Goal: Information Seeking & Learning: Find specific fact

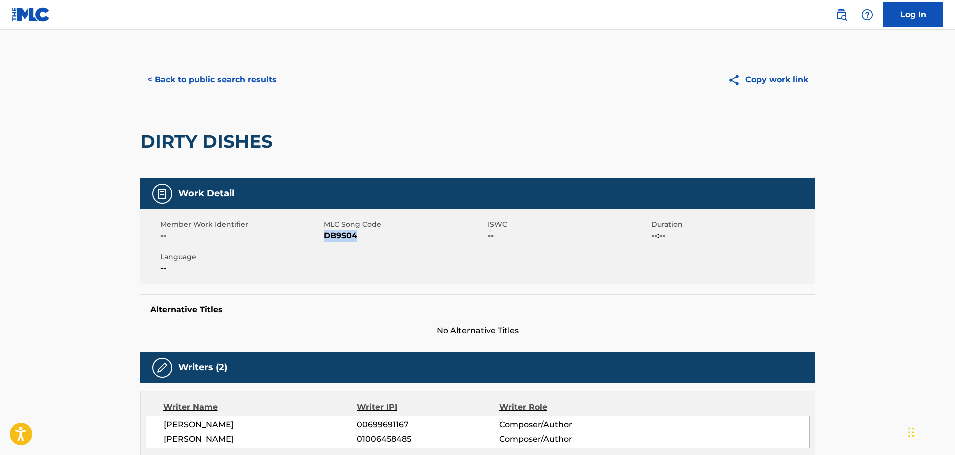
click at [218, 85] on button "< Back to public search results" at bounding box center [211, 79] width 143 height 25
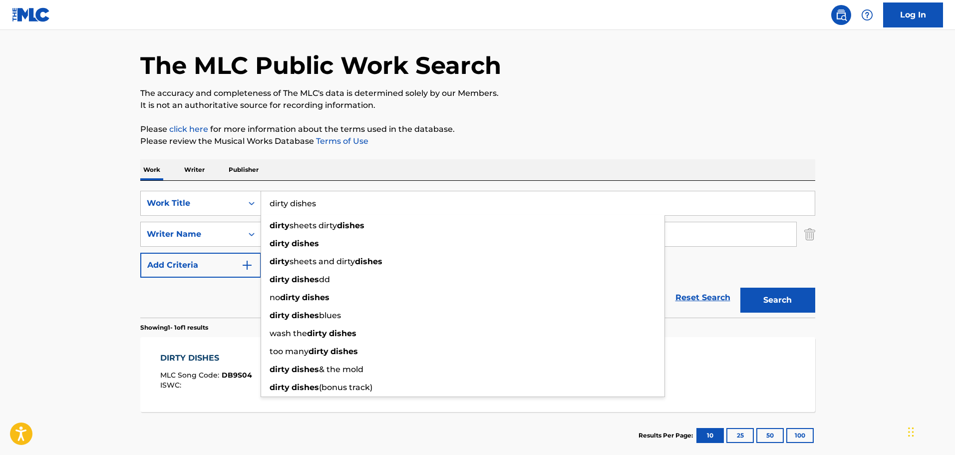
drag, startPoint x: 325, startPoint y: 202, endPoint x: 269, endPoint y: 211, distance: 57.1
click at [269, 211] on input "dirty dishes" at bounding box center [538, 203] width 554 height 24
paste input "GA2IJT"
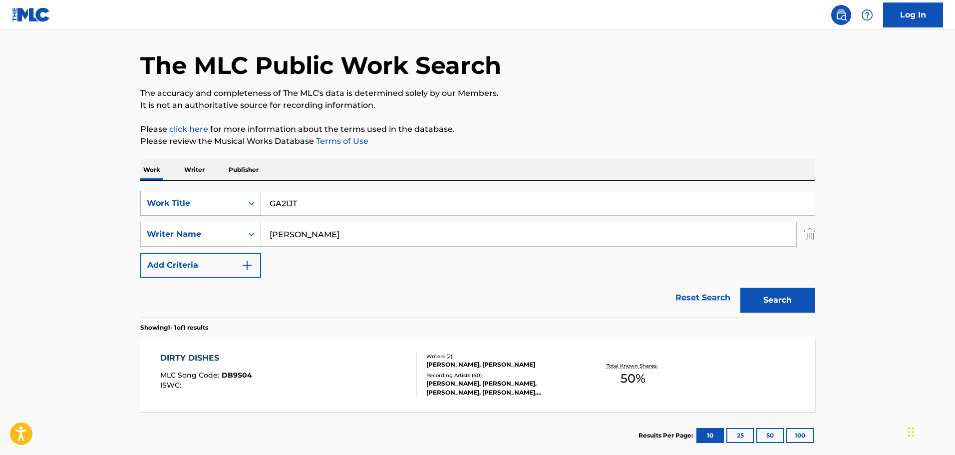
drag, startPoint x: 311, startPoint y: 212, endPoint x: 256, endPoint y: 212, distance: 54.9
click at [256, 212] on div "SearchWithCriteria77f79572-0eb2-42ff-933b-f1f244dfac7f Work Title GA2IJT" at bounding box center [477, 203] width 675 height 25
paste input "et Me"
click at [789, 293] on button "Search" at bounding box center [778, 300] width 75 height 25
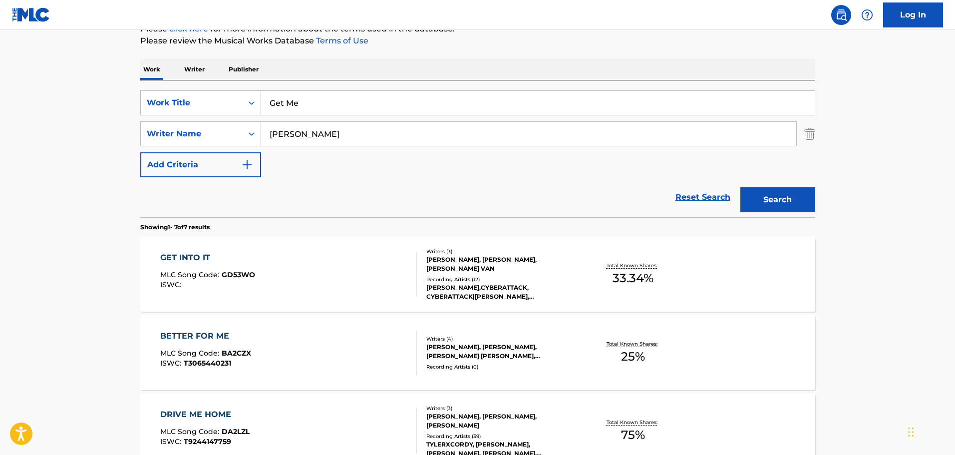
scroll to position [131, 0]
drag, startPoint x: 320, startPoint y: 106, endPoint x: 261, endPoint y: 107, distance: 58.4
click at [261, 107] on input "Get Me" at bounding box center [538, 103] width 554 height 24
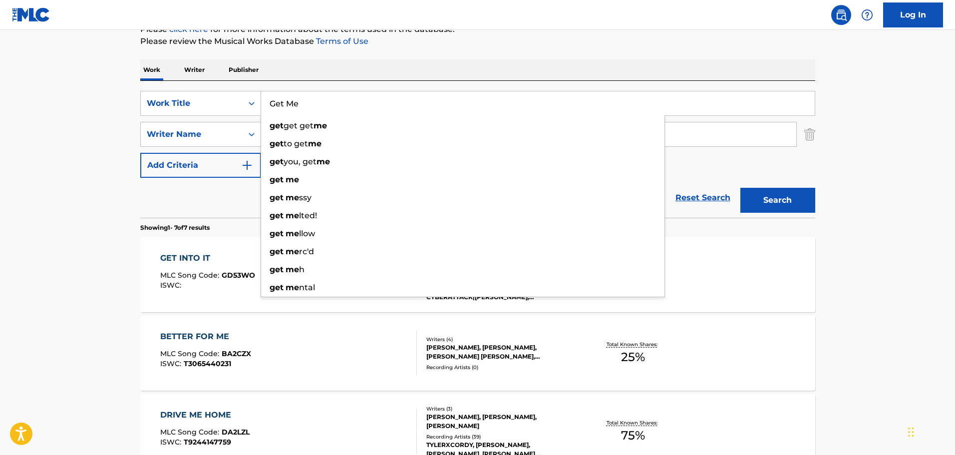
paste input "Knife In My Heart"
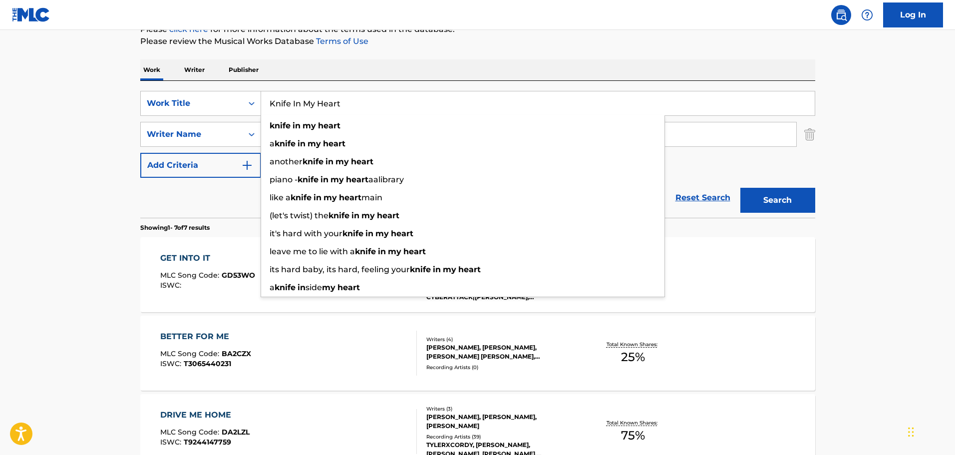
type input "Knife In My Heart"
click at [585, 65] on div "Work Writer Publisher" at bounding box center [477, 69] width 675 height 21
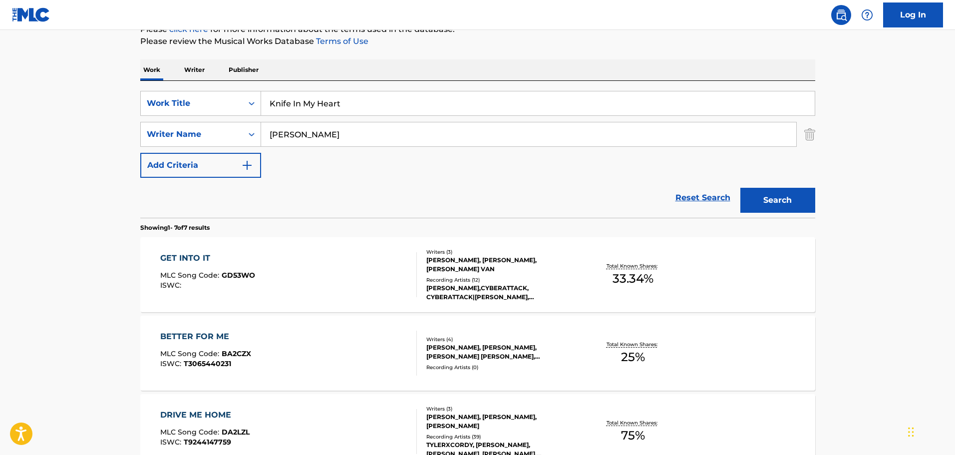
click at [768, 202] on button "Search" at bounding box center [778, 200] width 75 height 25
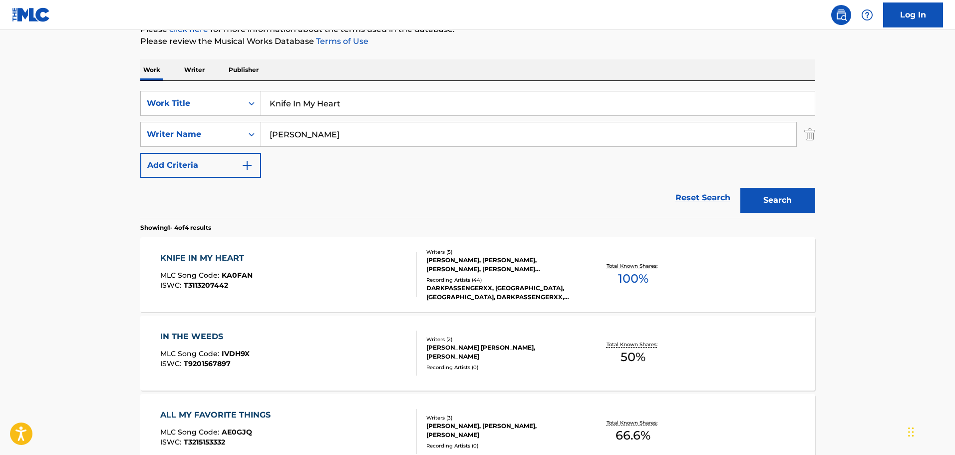
click at [471, 274] on div "Writers ( 5 ) [PERSON_NAME], [PERSON_NAME], [PERSON_NAME], [PERSON_NAME] [PERSO…" at bounding box center [497, 274] width 160 height 53
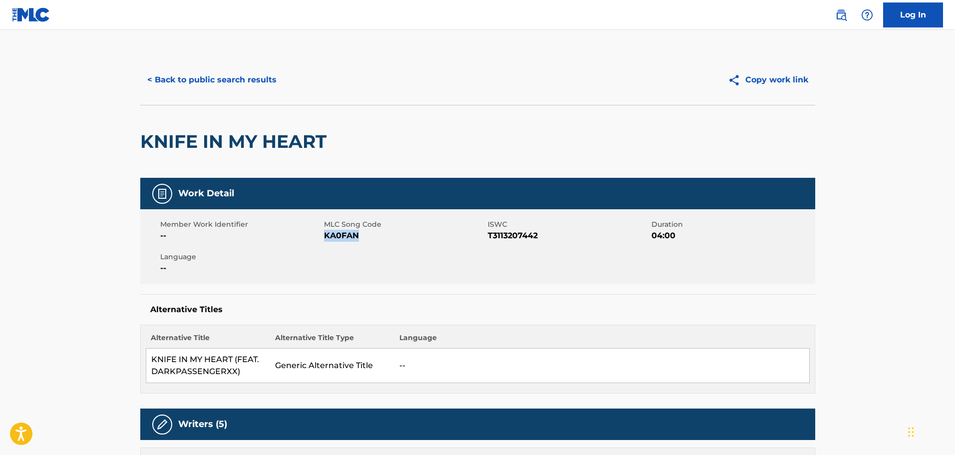
drag, startPoint x: 363, startPoint y: 237, endPoint x: 327, endPoint y: 239, distance: 36.5
click at [327, 239] on span "KA0FAN" at bounding box center [404, 236] width 161 height 12
copy span "KA0FAN"
click at [251, 85] on button "< Back to public search results" at bounding box center [211, 79] width 143 height 25
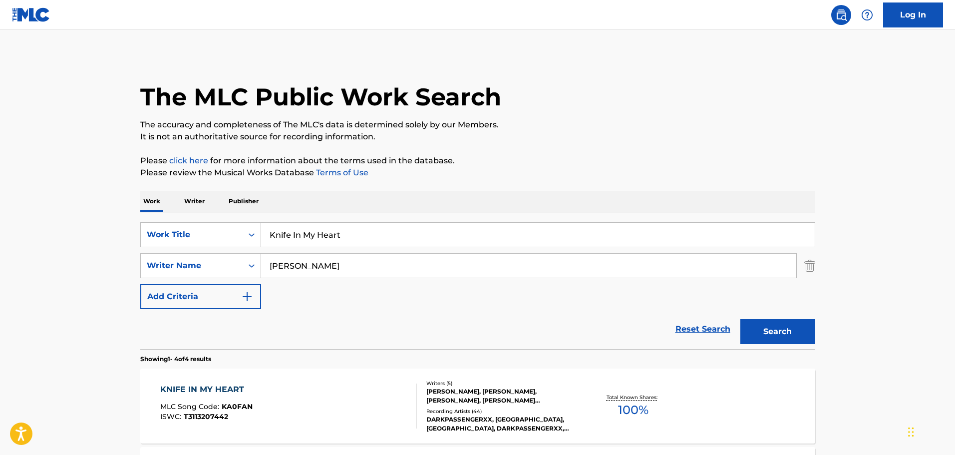
scroll to position [131, 0]
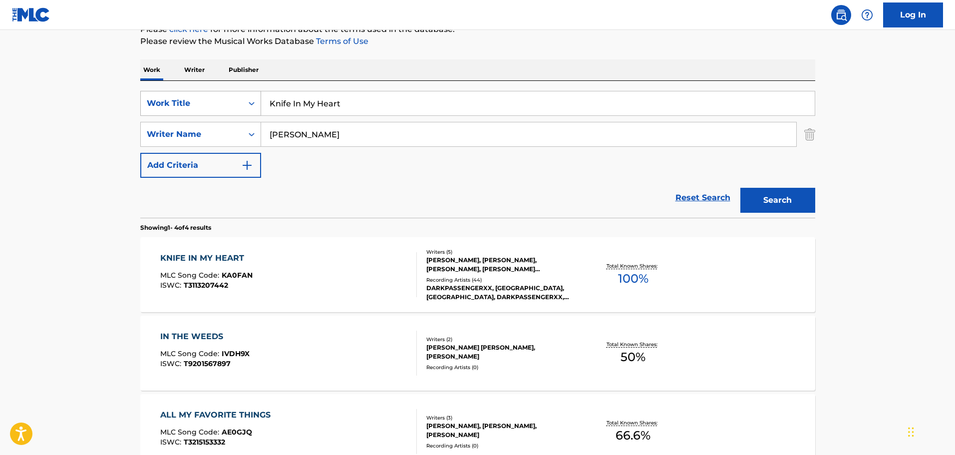
drag, startPoint x: 333, startPoint y: 101, endPoint x: 251, endPoint y: 104, distance: 81.4
click at [251, 104] on div "SearchWithCriteria77f79572-0eb2-42ff-933b-f1f244dfac7f Work Title Knife In My H…" at bounding box center [477, 103] width 675 height 25
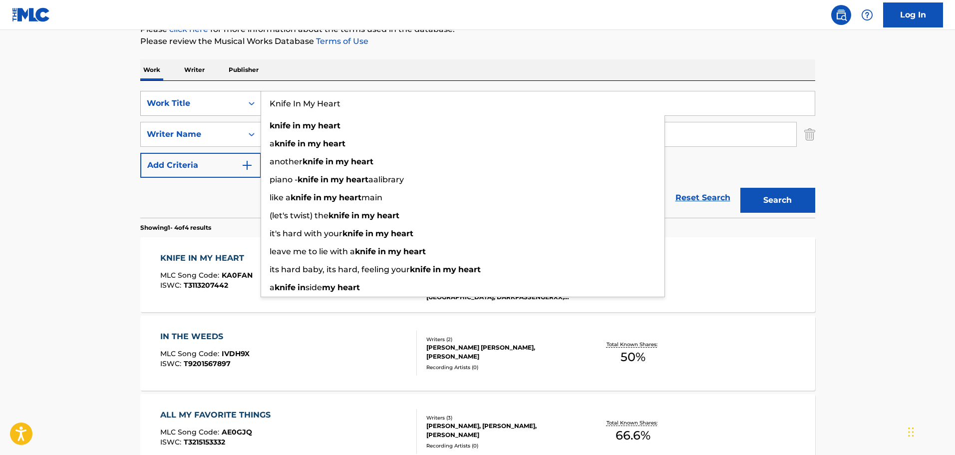
paste input "Loser"
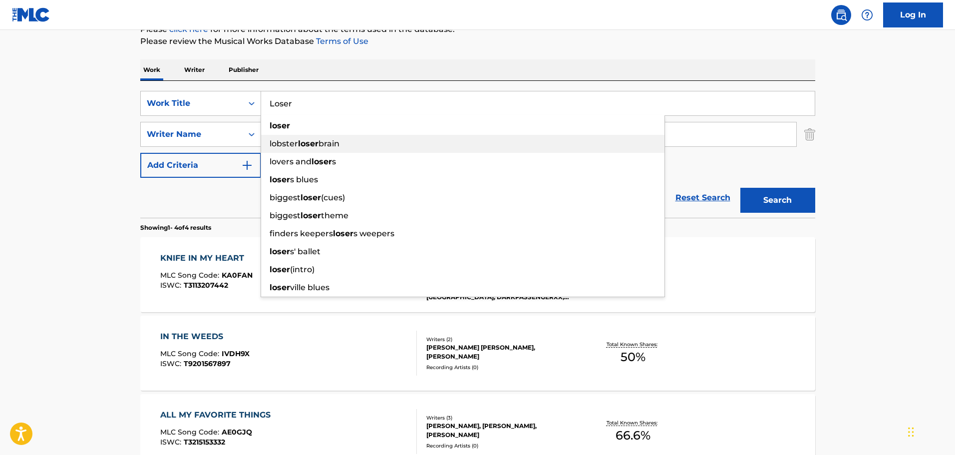
click at [287, 133] on div "loser" at bounding box center [462, 126] width 403 height 18
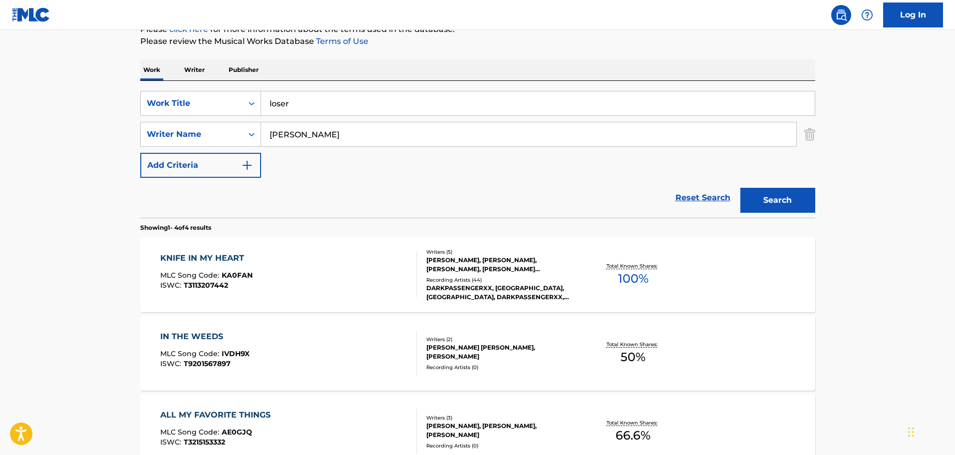
click at [778, 204] on button "Search" at bounding box center [778, 200] width 75 height 25
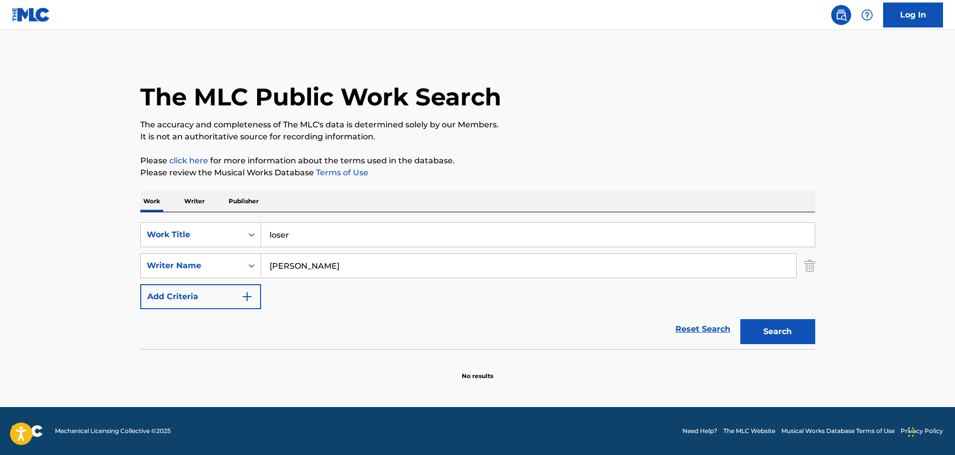
scroll to position [0, 0]
click at [441, 229] on input "loser" at bounding box center [538, 235] width 554 height 24
drag, startPoint x: 365, startPoint y: 202, endPoint x: 391, endPoint y: 196, distance: 27.2
click at [368, 202] on div "Work Writer Publisher" at bounding box center [477, 201] width 675 height 21
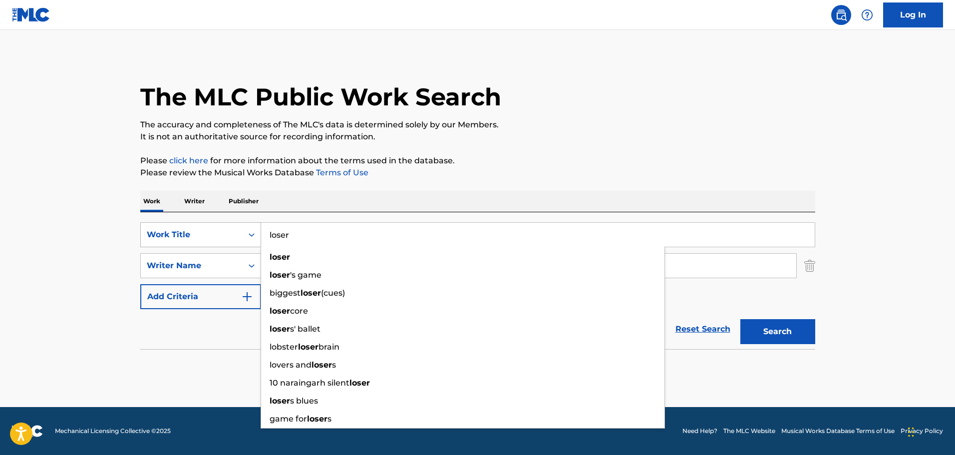
drag, startPoint x: 278, startPoint y: 239, endPoint x: 255, endPoint y: 239, distance: 23.5
click at [255, 239] on div "SearchWithCriteria77f79572-0eb2-42ff-933b-f1f244dfac7f Work Title loser loser l…" at bounding box center [477, 234] width 675 height 25
paste input "L"
type input "Loser"
click at [625, 146] on div "The MLC Public Work Search The accuracy and completeness of The MLC's data is d…" at bounding box center [477, 218] width 699 height 326
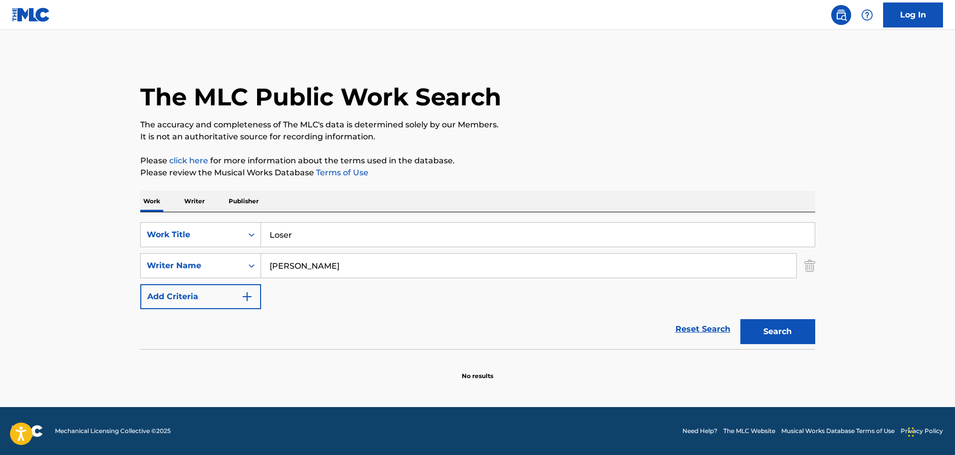
click at [774, 326] on button "Search" at bounding box center [778, 331] width 75 height 25
drag, startPoint x: 334, startPoint y: 266, endPoint x: 270, endPoint y: 266, distance: 63.9
click at [270, 266] on input "[PERSON_NAME]" at bounding box center [528, 266] width 535 height 24
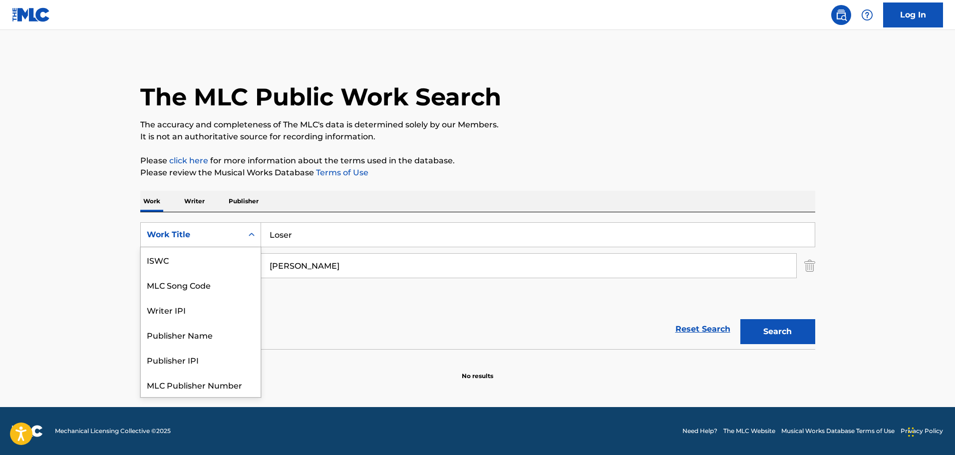
click at [198, 234] on div "Work Title" at bounding box center [192, 235] width 90 height 12
click at [197, 257] on div "MLC Song Code" at bounding box center [201, 259] width 120 height 25
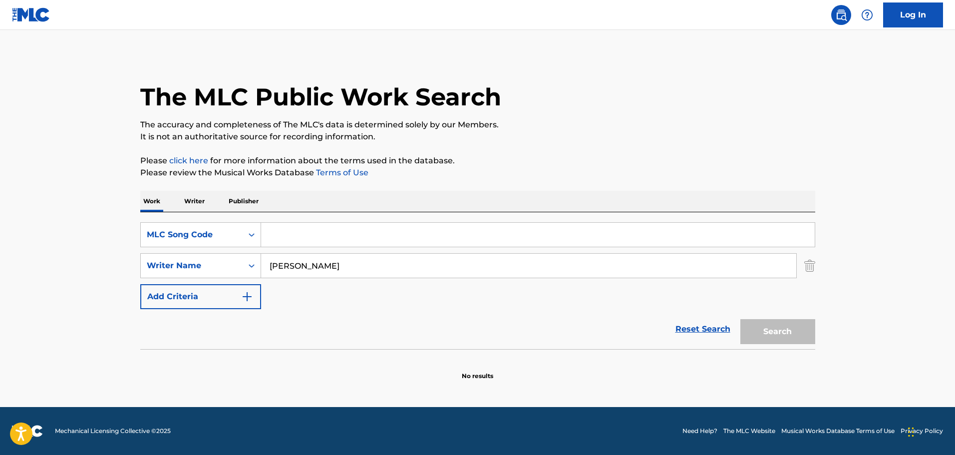
click at [306, 234] on input "Search Form" at bounding box center [538, 235] width 554 height 24
paste input "LB0RDD"
type input "LB0RDD"
click at [774, 331] on button "Search" at bounding box center [778, 331] width 75 height 25
drag, startPoint x: 362, startPoint y: 269, endPoint x: 251, endPoint y: 269, distance: 110.9
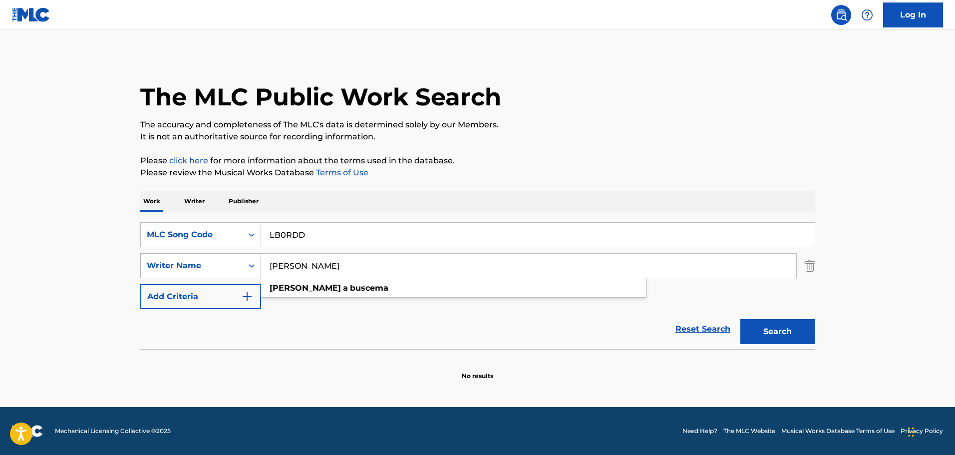
click at [251, 269] on div "SearchWithCriteriaf37b8ea3-b755-4255-af86-5a7e616cfd0a Writer Name [PERSON_NAME…" at bounding box center [477, 265] width 675 height 25
click at [790, 343] on button "Search" at bounding box center [778, 331] width 75 height 25
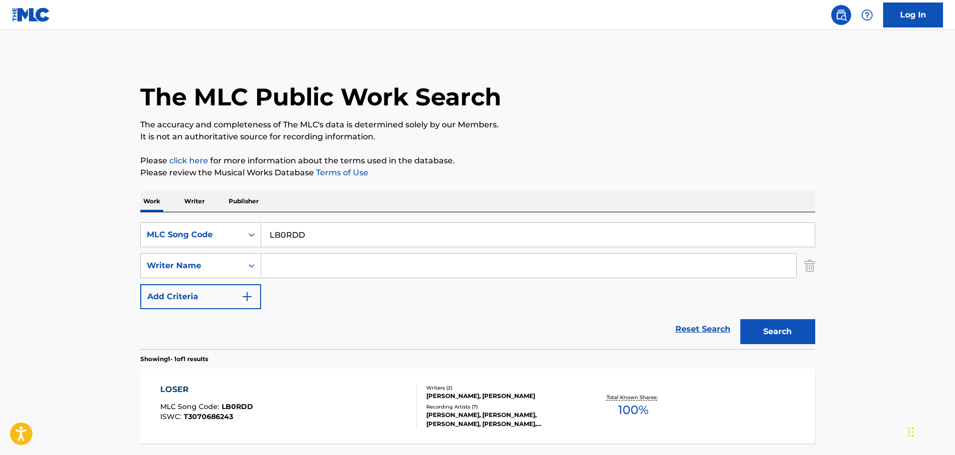
click at [474, 400] on div "Writers ( 2 ) [PERSON_NAME], [PERSON_NAME] Recording Artists ( 7 ) [PERSON_NAME…" at bounding box center [497, 406] width 160 height 44
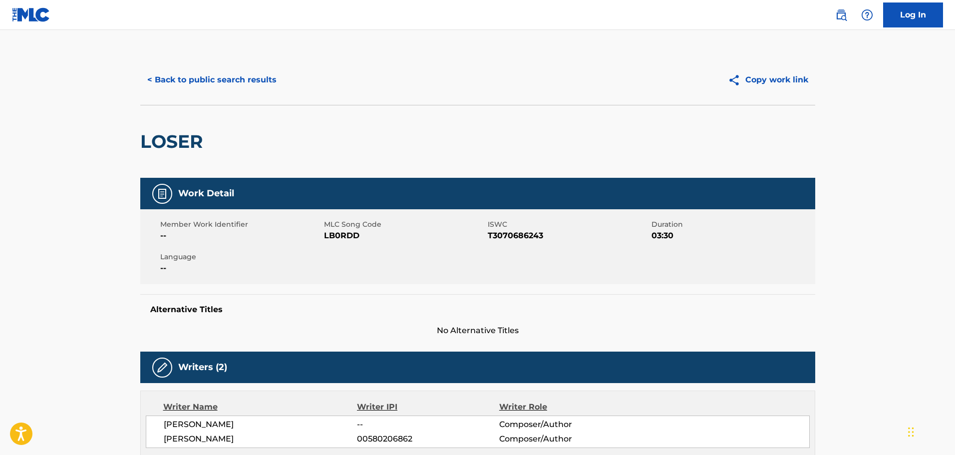
click at [240, 92] on button "< Back to public search results" at bounding box center [211, 79] width 143 height 25
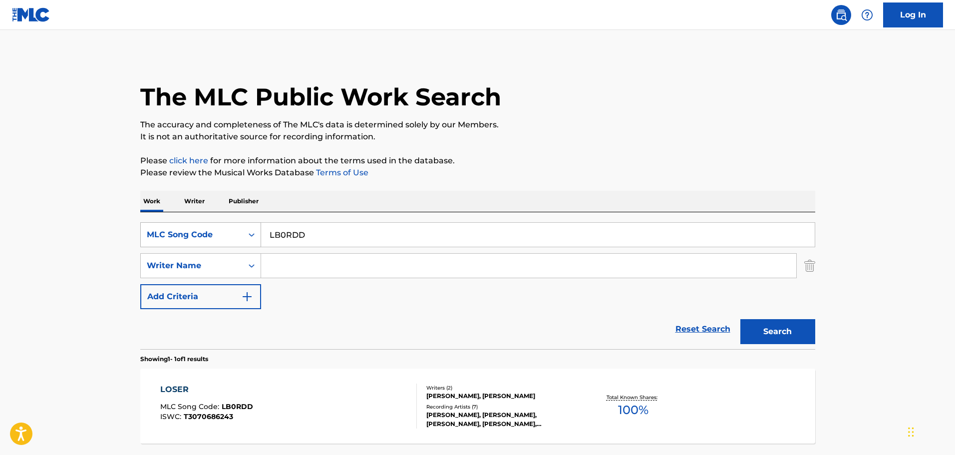
click at [197, 239] on div "MLC Song Code" at bounding box center [192, 235] width 90 height 12
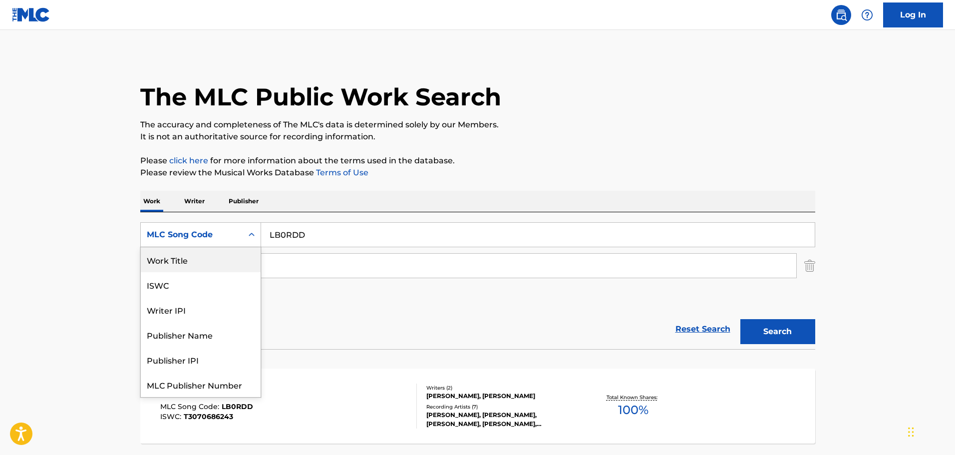
click at [197, 265] on div "Work Title" at bounding box center [201, 259] width 120 height 25
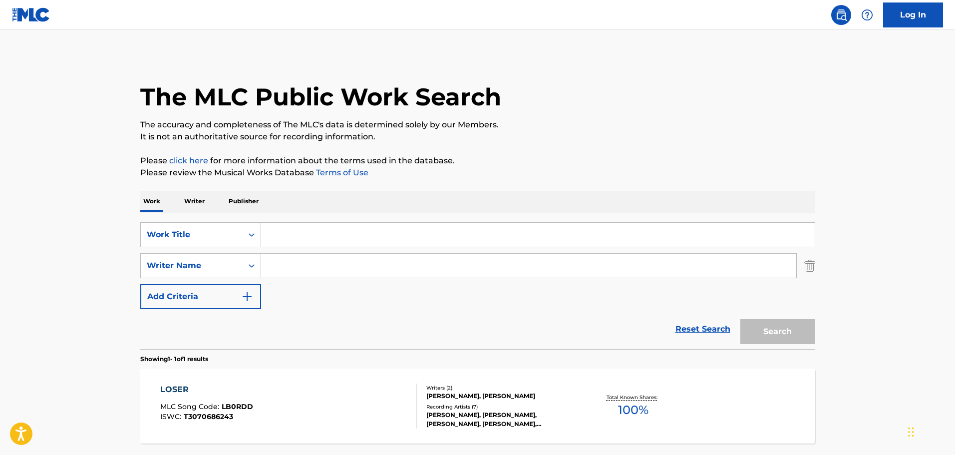
click at [300, 238] on input "Search Form" at bounding box center [538, 235] width 554 height 24
paste input "[PERSON_NAME]"
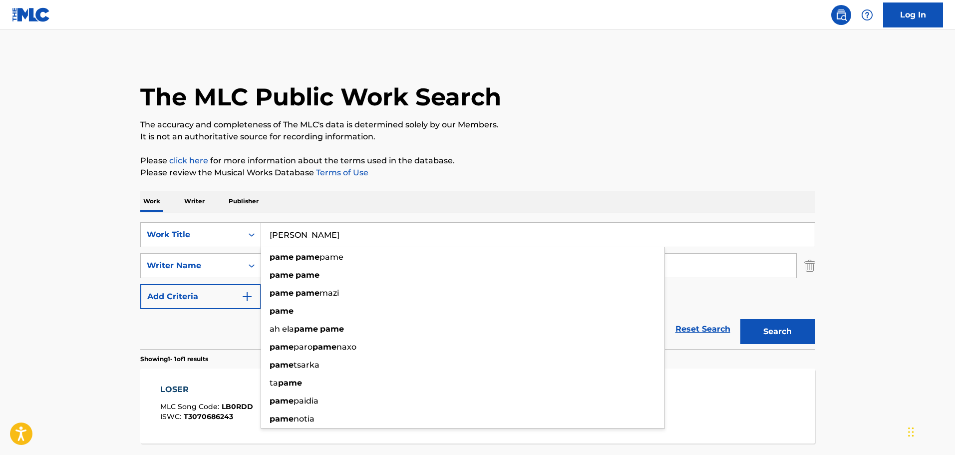
type input "[PERSON_NAME]"
click at [542, 170] on p "Please review the Musical Works Database Terms of Use" at bounding box center [477, 173] width 675 height 12
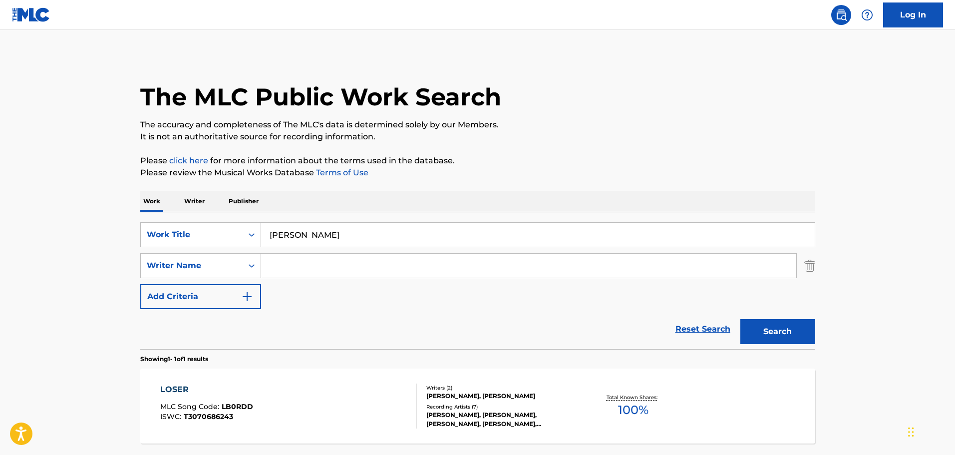
click at [293, 266] on input "Search Form" at bounding box center [528, 266] width 535 height 24
paste input "[PERSON_NAME]"
click at [349, 287] on div "[PERSON_NAME]" at bounding box center [453, 288] width 385 height 18
type input "[PERSON_NAME]"
click at [755, 324] on button "Search" at bounding box center [778, 331] width 75 height 25
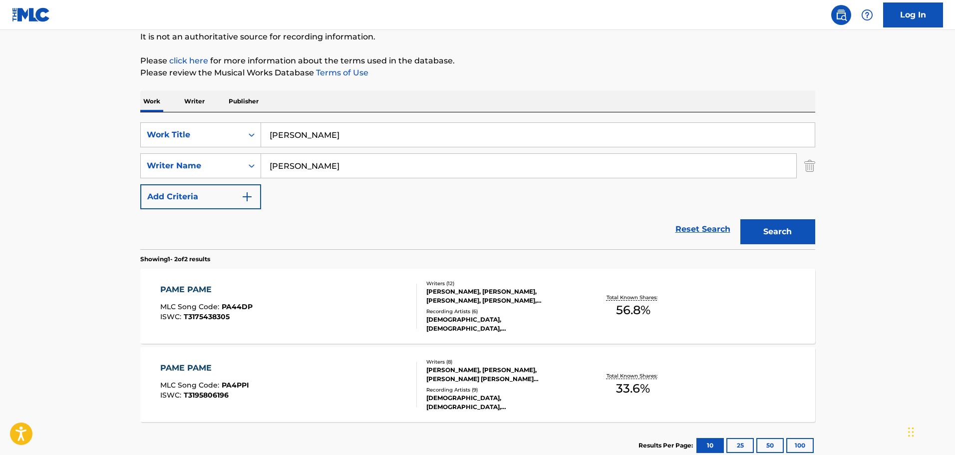
scroll to position [150, 0]
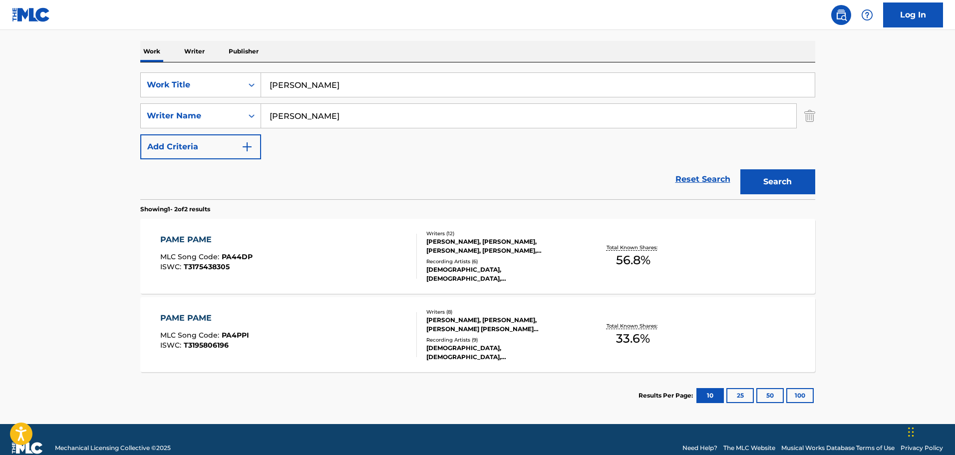
click at [473, 244] on div "[PERSON_NAME], [PERSON_NAME], [PERSON_NAME], [PERSON_NAME], [PERSON_NAME], [PER…" at bounding box center [501, 246] width 151 height 18
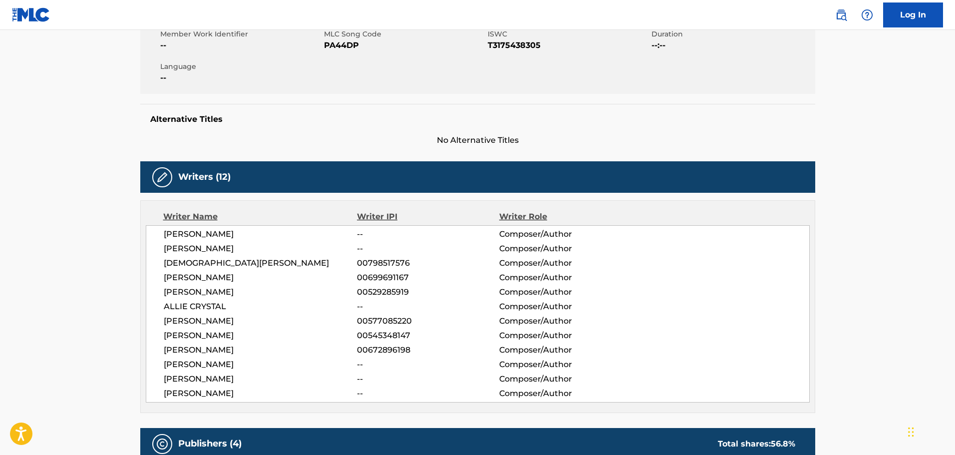
scroll to position [100, 0]
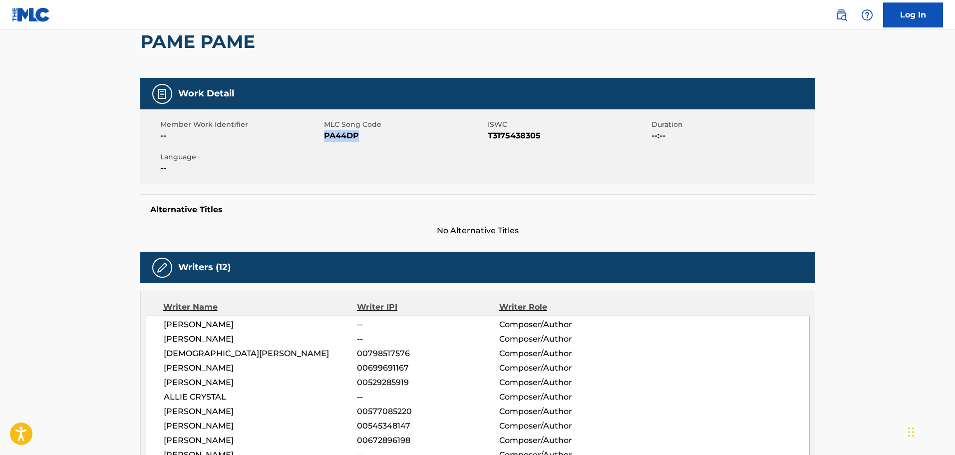
drag, startPoint x: 366, startPoint y: 141, endPoint x: 324, endPoint y: 137, distance: 42.6
click at [324, 137] on span "PA44DP" at bounding box center [404, 136] width 161 height 12
copy span "PA44DP"
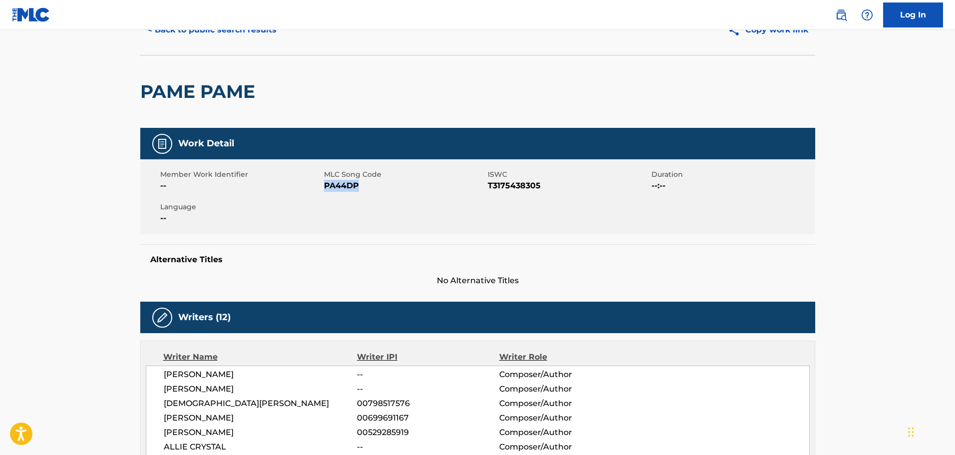
scroll to position [0, 0]
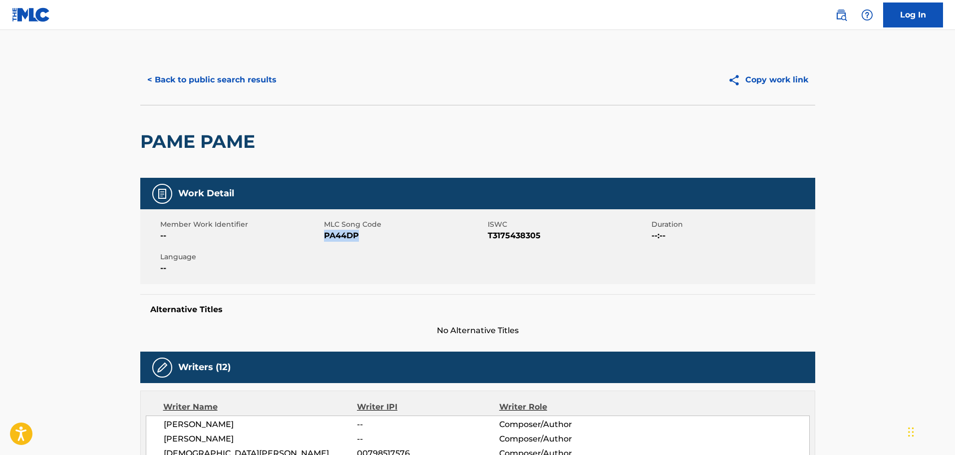
click at [179, 82] on button "< Back to public search results" at bounding box center [211, 79] width 143 height 25
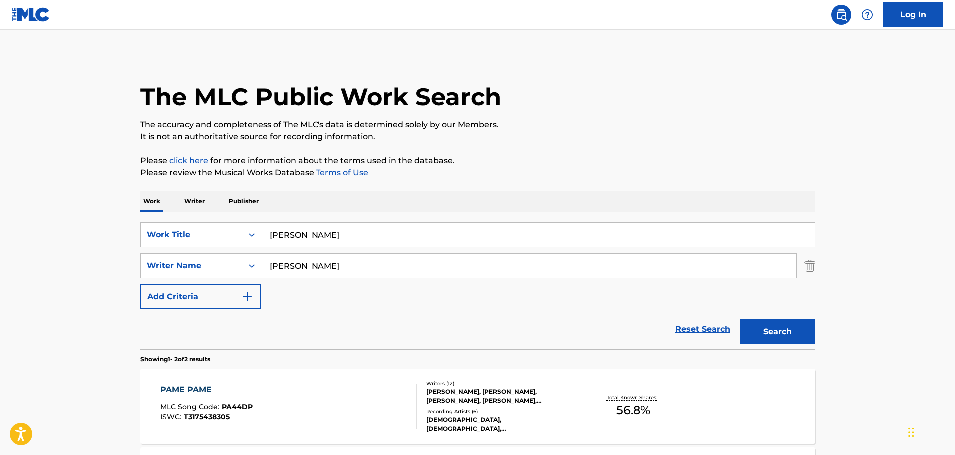
scroll to position [110, 0]
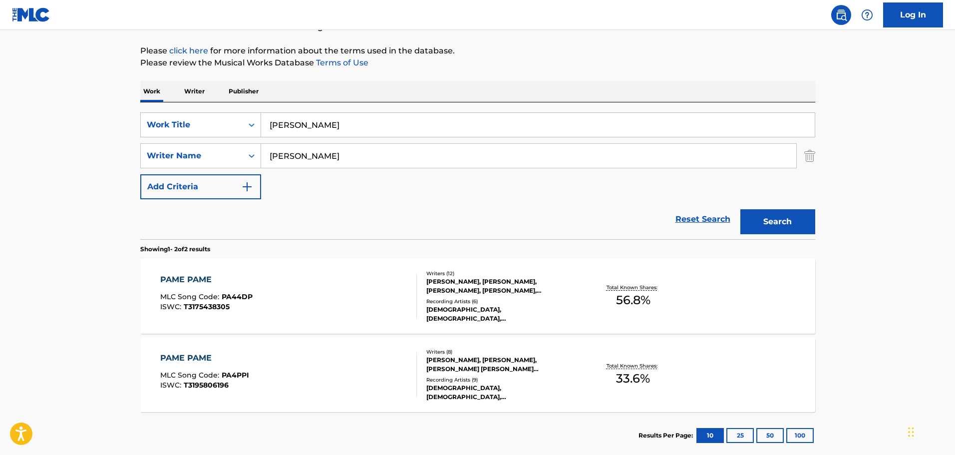
click at [460, 365] on div "[PERSON_NAME], [PERSON_NAME], [PERSON_NAME] [PERSON_NAME] [PERSON_NAME], [PERSO…" at bounding box center [501, 365] width 151 height 18
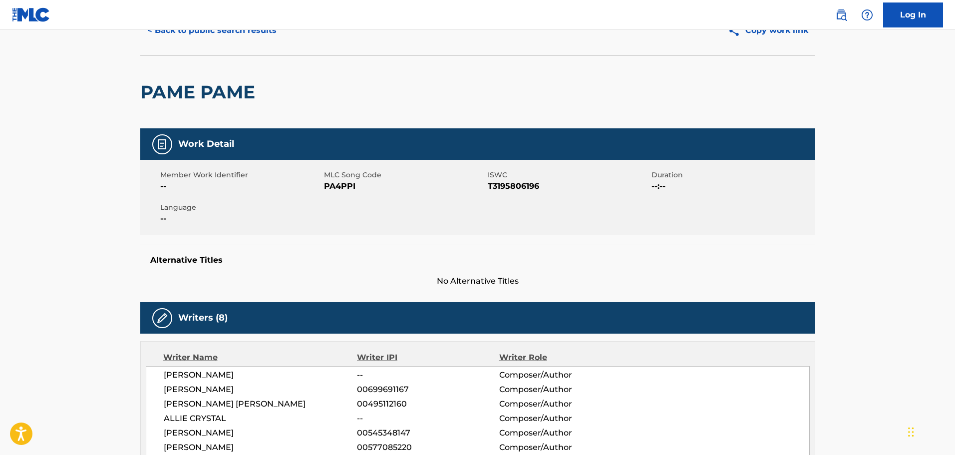
scroll to position [50, 0]
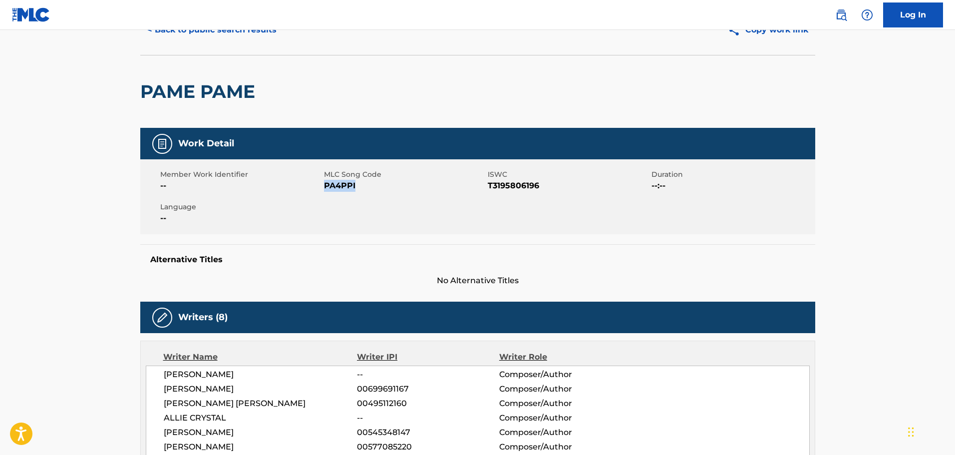
drag, startPoint x: 361, startPoint y: 189, endPoint x: 324, endPoint y: 189, distance: 37.0
click at [324, 189] on span "PA4PPI" at bounding box center [404, 186] width 161 height 12
copy span "PA4PPI"
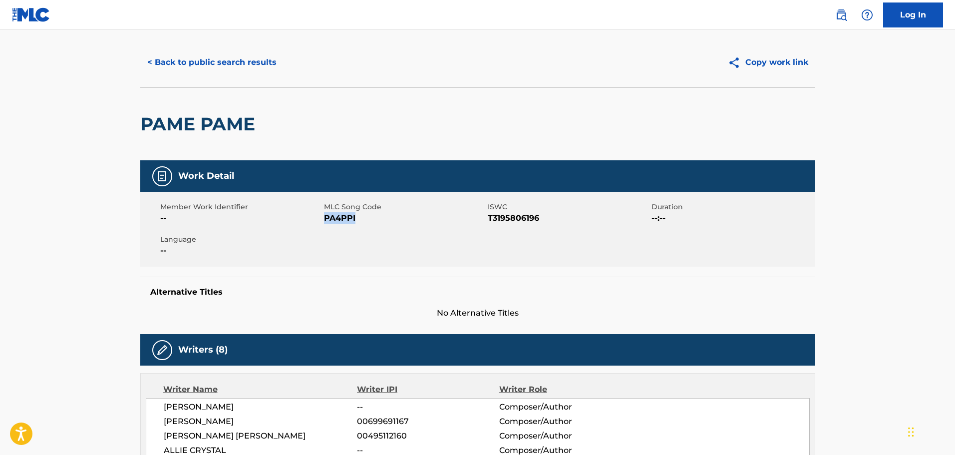
scroll to position [0, 0]
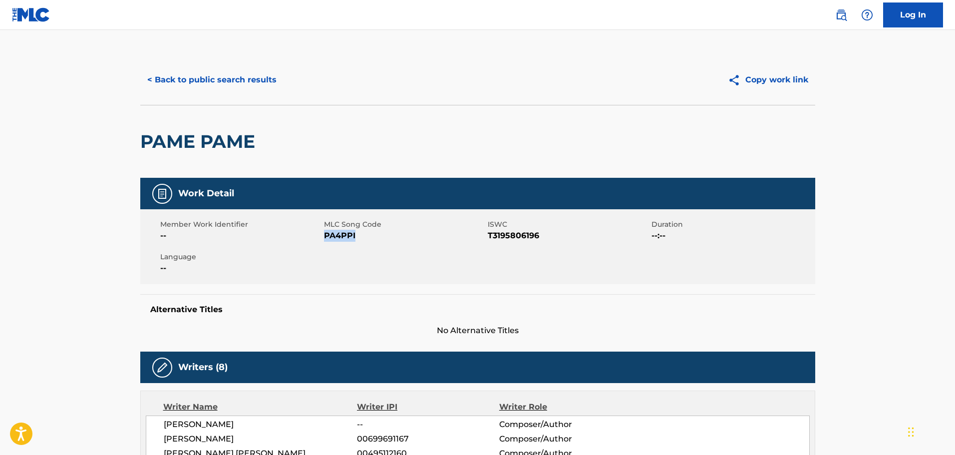
click at [218, 87] on button "< Back to public search results" at bounding box center [211, 79] width 143 height 25
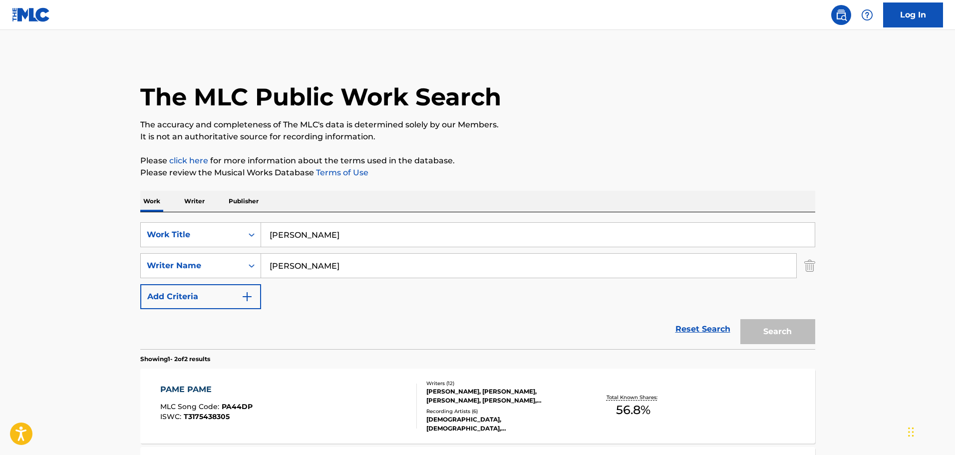
scroll to position [110, 0]
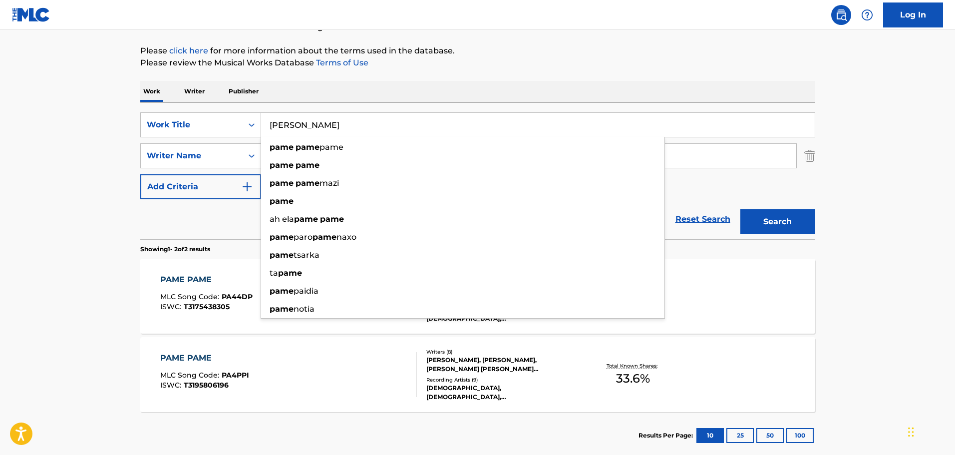
drag, startPoint x: 330, startPoint y: 123, endPoint x: 264, endPoint y: 123, distance: 66.4
click at [264, 123] on input "[PERSON_NAME]" at bounding box center [538, 125] width 554 height 24
paste input "oison Fruit"
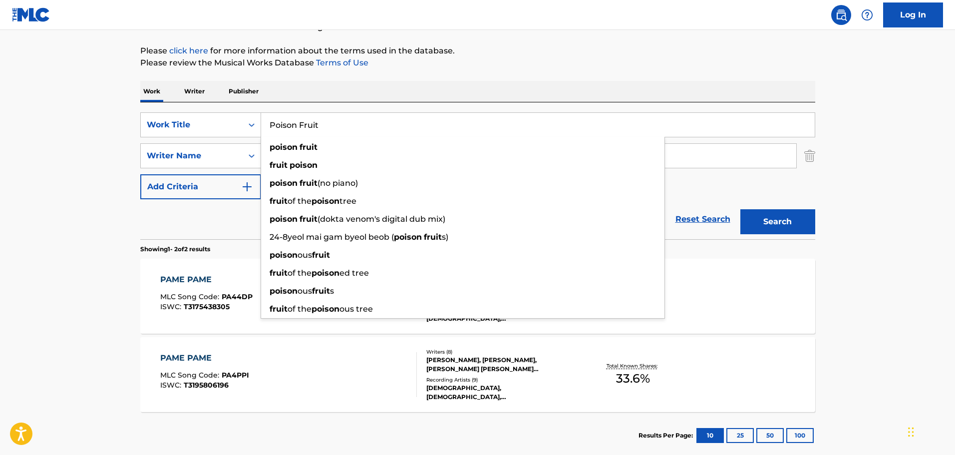
type input "Poison Fruit"
click at [567, 87] on div "Work Writer Publisher" at bounding box center [477, 91] width 675 height 21
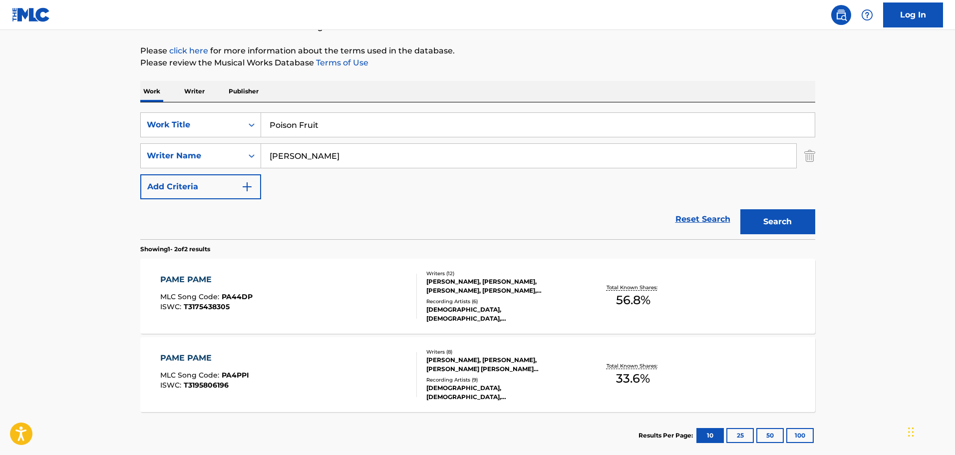
click at [769, 226] on button "Search" at bounding box center [778, 221] width 75 height 25
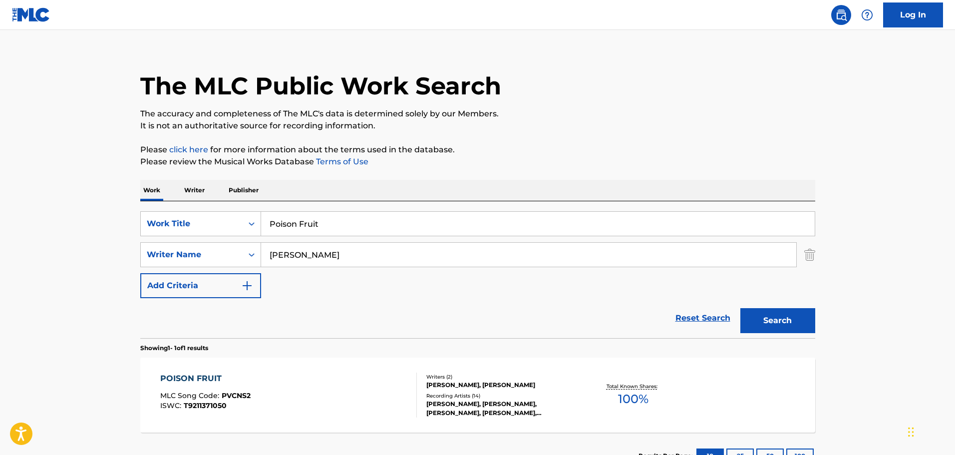
scroll to position [88, 0]
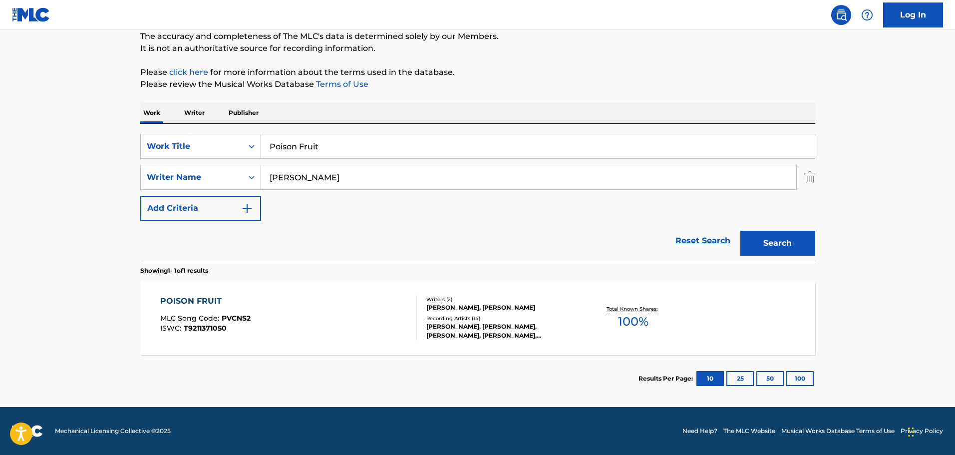
click at [487, 308] on div "[PERSON_NAME], [PERSON_NAME]" at bounding box center [501, 307] width 151 height 9
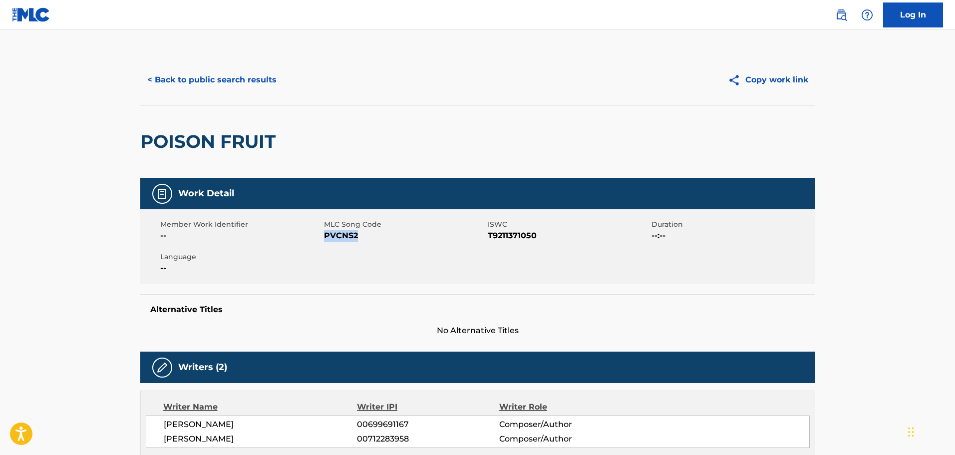
drag, startPoint x: 361, startPoint y: 234, endPoint x: 324, endPoint y: 240, distance: 37.4
click at [324, 240] on span "PVCNS2" at bounding box center [404, 236] width 161 height 12
copy span "PVCNS2"
click at [257, 84] on button "< Back to public search results" at bounding box center [211, 79] width 143 height 25
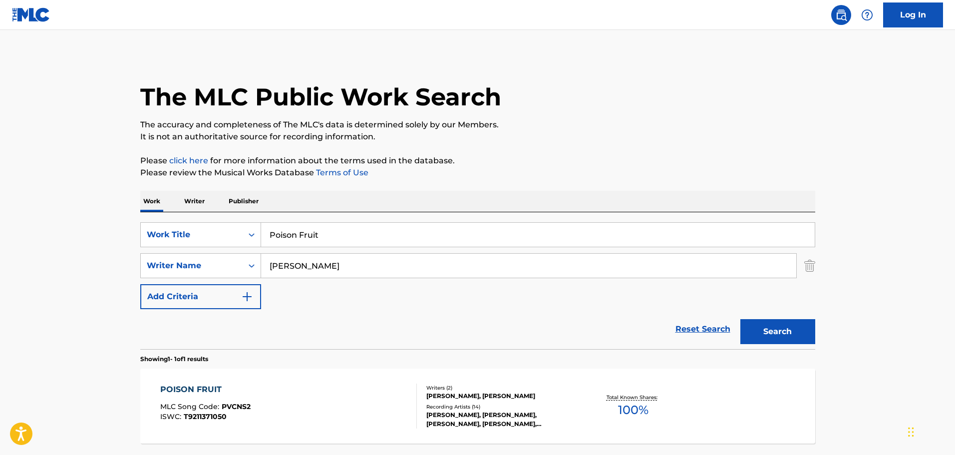
scroll to position [31, 0]
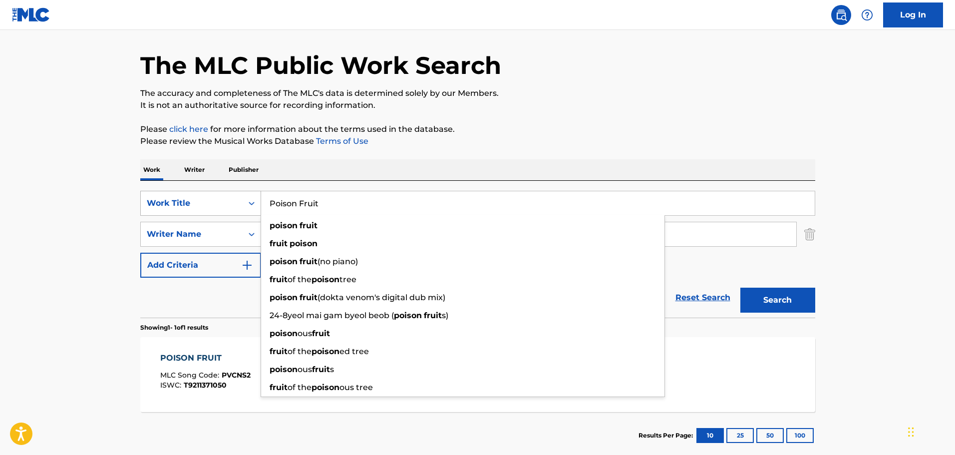
drag, startPoint x: 321, startPoint y: 211, endPoint x: 259, endPoint y: 202, distance: 62.6
click at [259, 202] on div "SearchWithCriteria2882f4b9-66ed-436f-8c6c-c3779062802a Work Title Poison Fruit …" at bounding box center [477, 203] width 675 height 25
paste input "ump The Break"
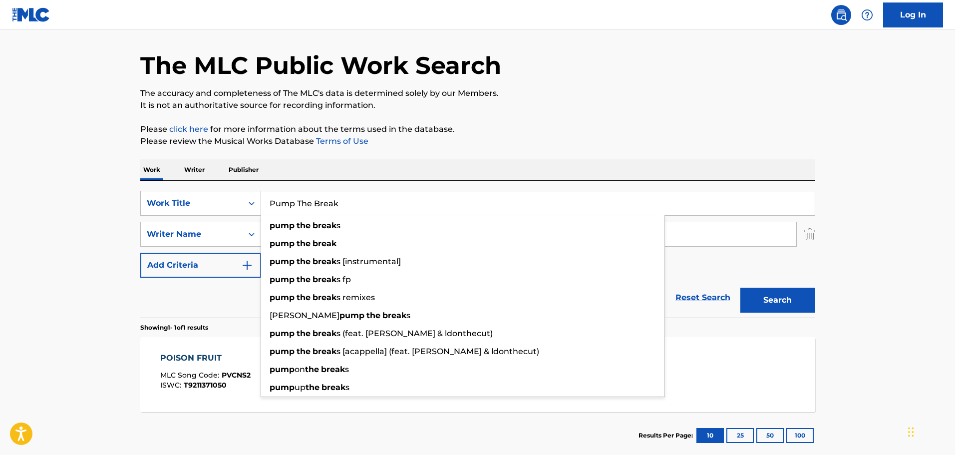
type input "Pump The Break"
click at [627, 160] on div "Work Writer Publisher" at bounding box center [477, 169] width 675 height 21
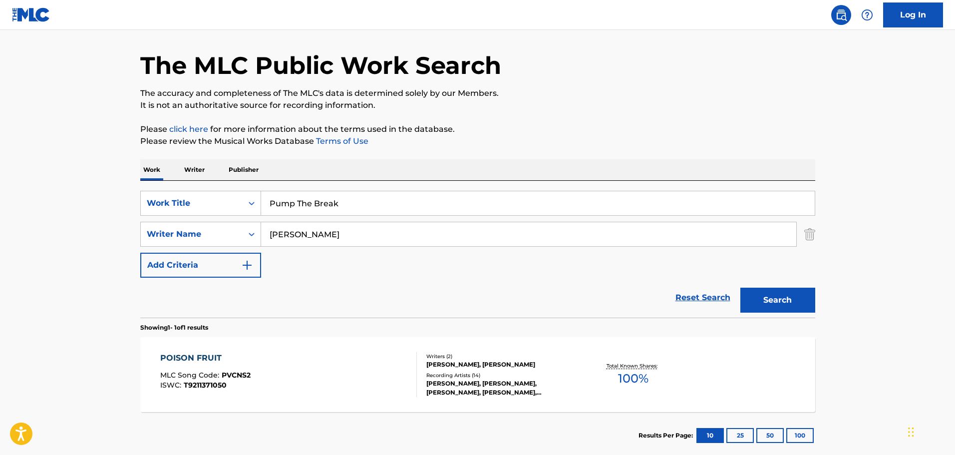
click at [754, 297] on button "Search" at bounding box center [778, 300] width 75 height 25
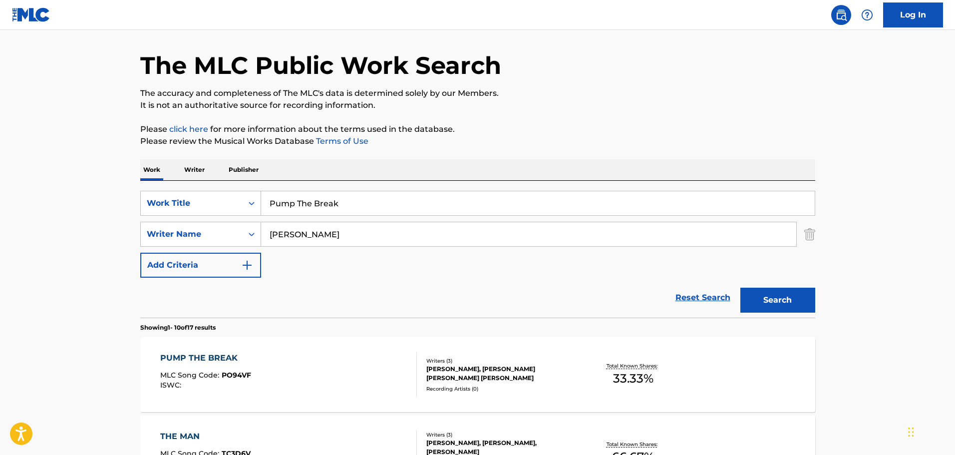
click at [459, 363] on div "Writers ( 3 )" at bounding box center [501, 360] width 151 height 7
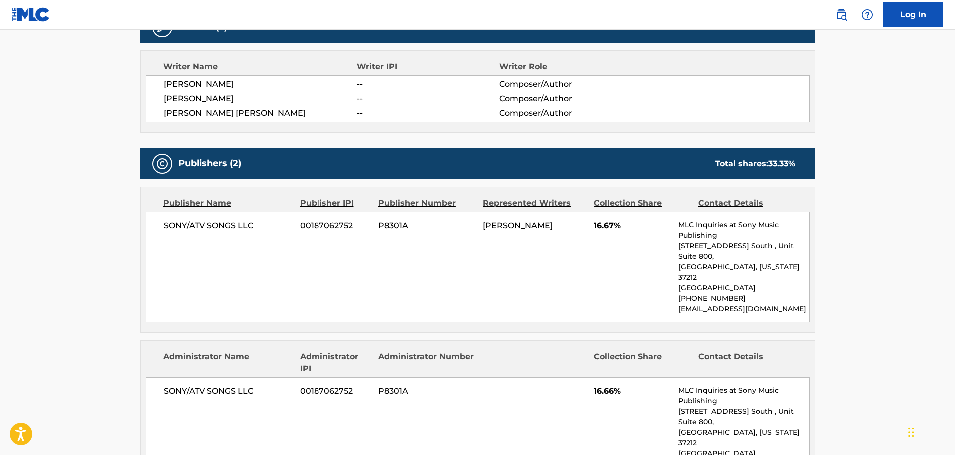
scroll to position [399, 0]
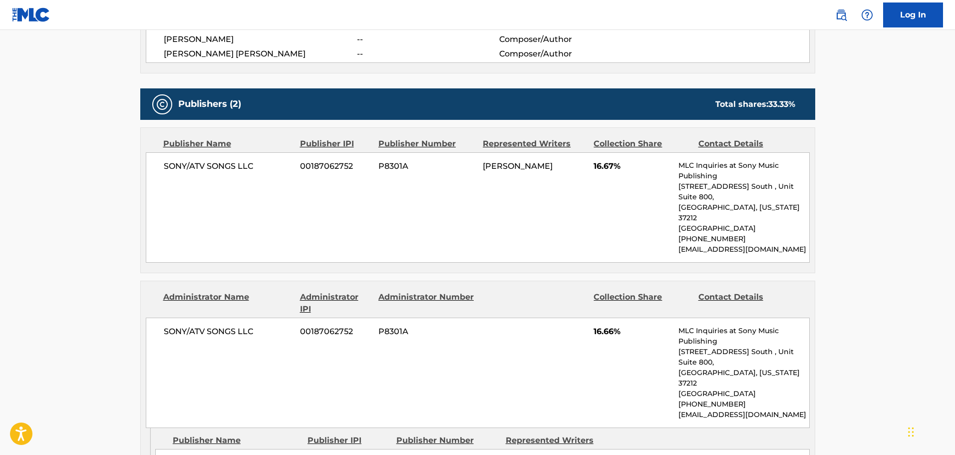
click at [544, 231] on div "SONY/ATV SONGS LLC 00187062752 P8301A [PERSON_NAME] 16.67% MLC Inquiries at Son…" at bounding box center [478, 207] width 664 height 110
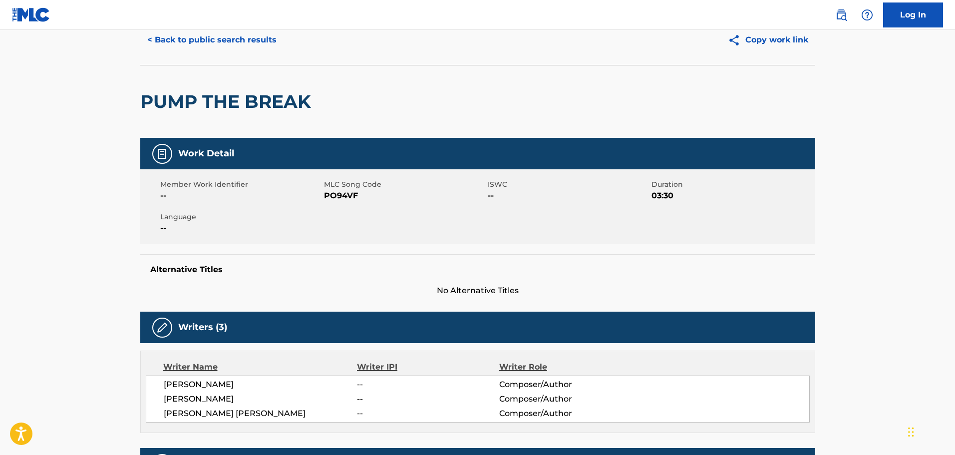
scroll to position [0, 0]
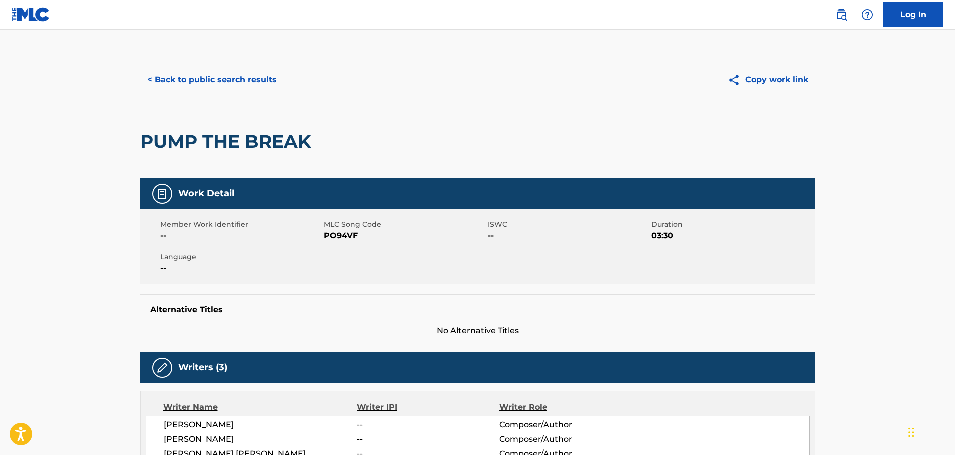
click at [256, 85] on button "< Back to public search results" at bounding box center [211, 79] width 143 height 25
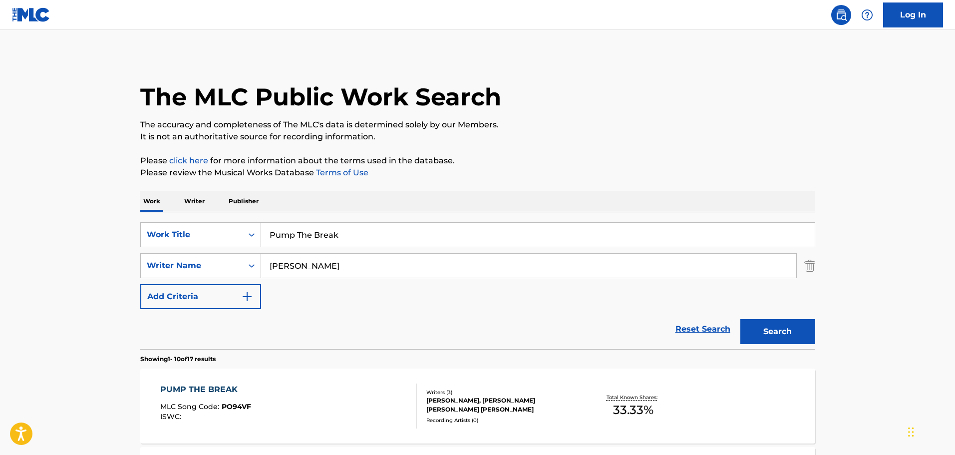
scroll to position [31, 0]
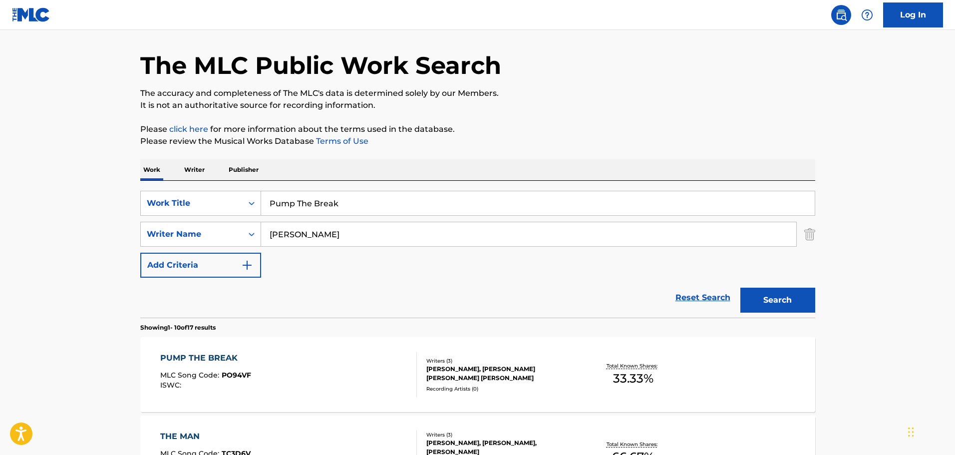
click at [483, 381] on div "[PERSON_NAME], [PERSON_NAME] [PERSON_NAME] [PERSON_NAME]" at bounding box center [501, 374] width 151 height 18
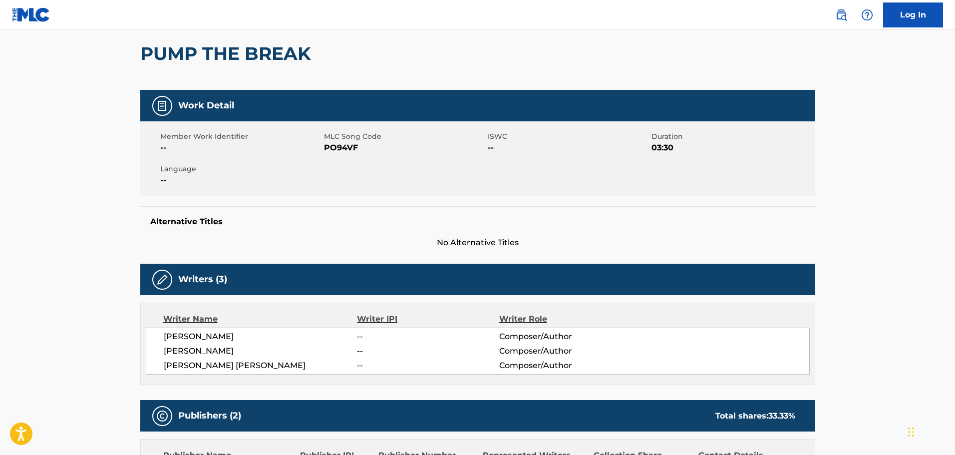
scroll to position [100, 0]
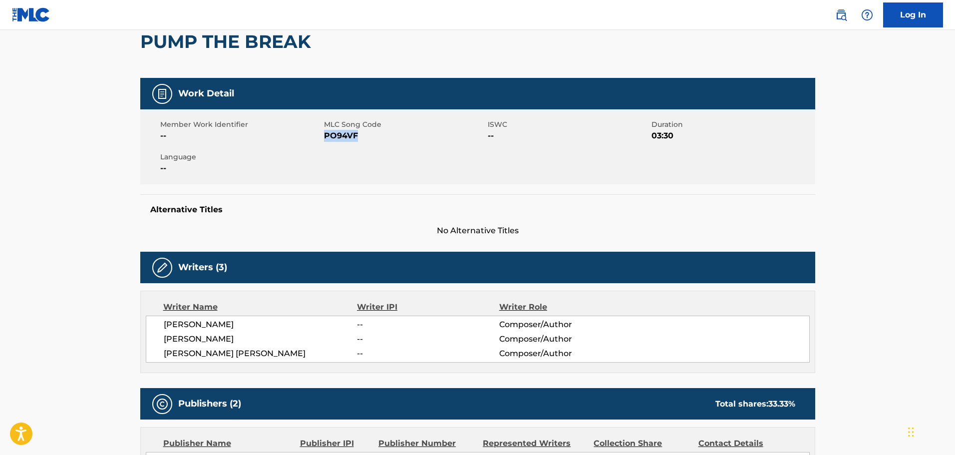
drag, startPoint x: 361, startPoint y: 138, endPoint x: 325, endPoint y: 138, distance: 36.0
click at [325, 138] on span "PO94VF" at bounding box center [404, 136] width 161 height 12
copy span "PO94VF"
